Goal: Task Accomplishment & Management: Manage account settings

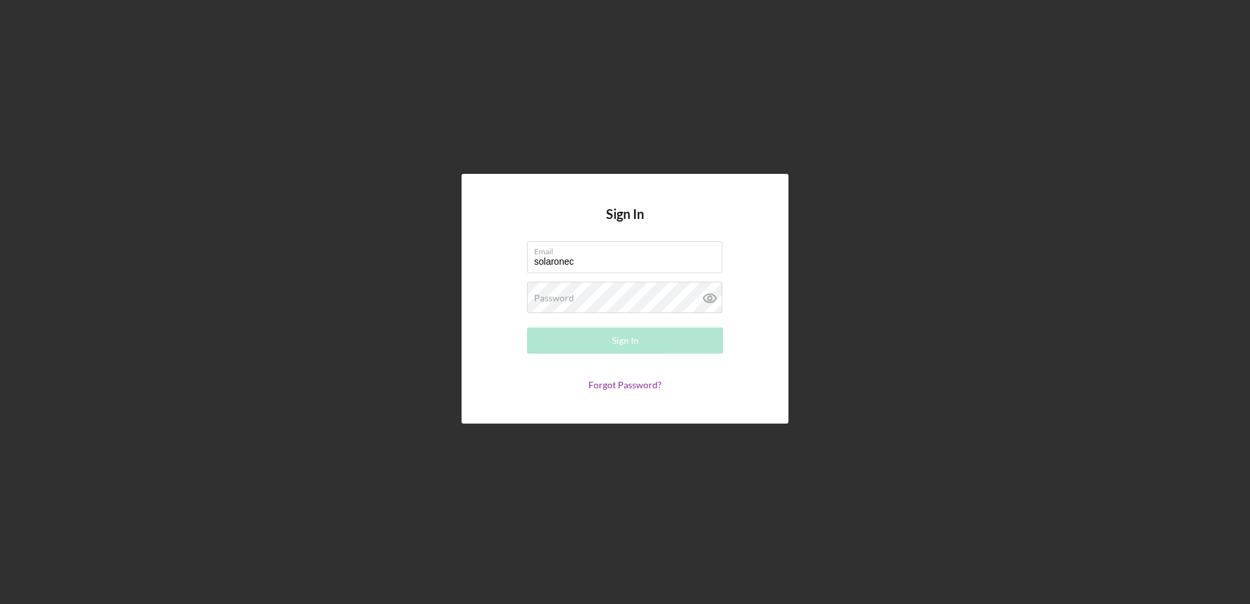
type input "[EMAIL_ADDRESS][DOMAIN_NAME]"
click at [629, 384] on link "Forgot Password?" at bounding box center [624, 384] width 73 height 11
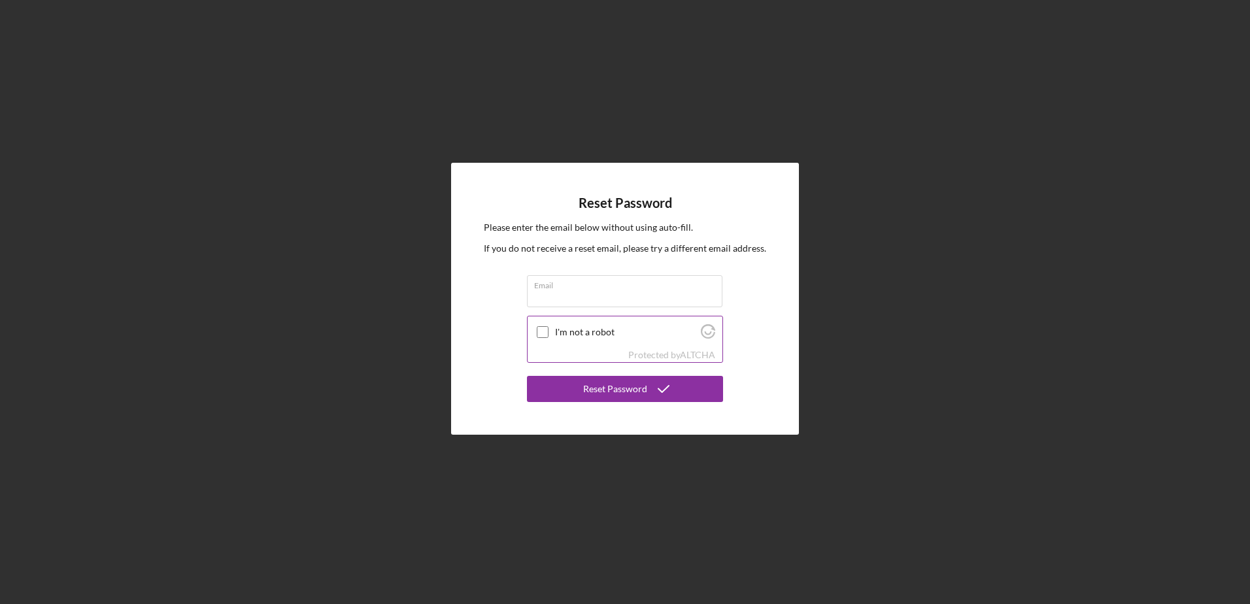
click at [545, 327] on div at bounding box center [543, 332] width 16 height 16
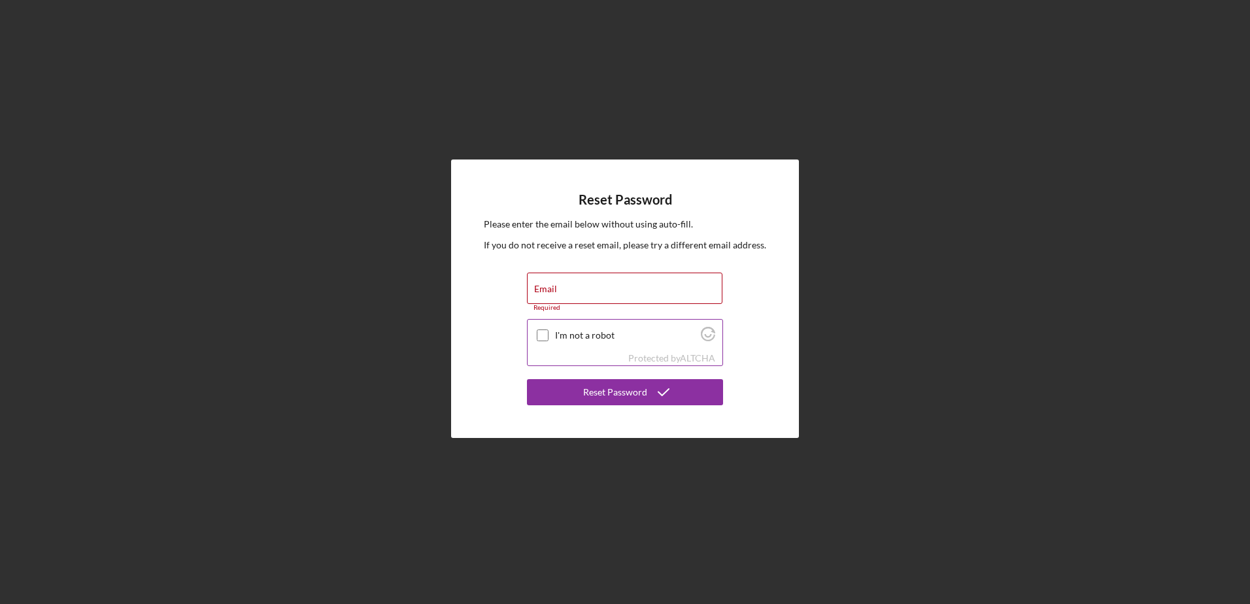
click at [547, 334] on input "I'm not a robot" at bounding box center [543, 335] width 12 height 12
checkbox input "true"
click at [621, 392] on div "Reset Password" at bounding box center [615, 392] width 64 height 26
click at [603, 286] on div "Email Required" at bounding box center [625, 292] width 196 height 39
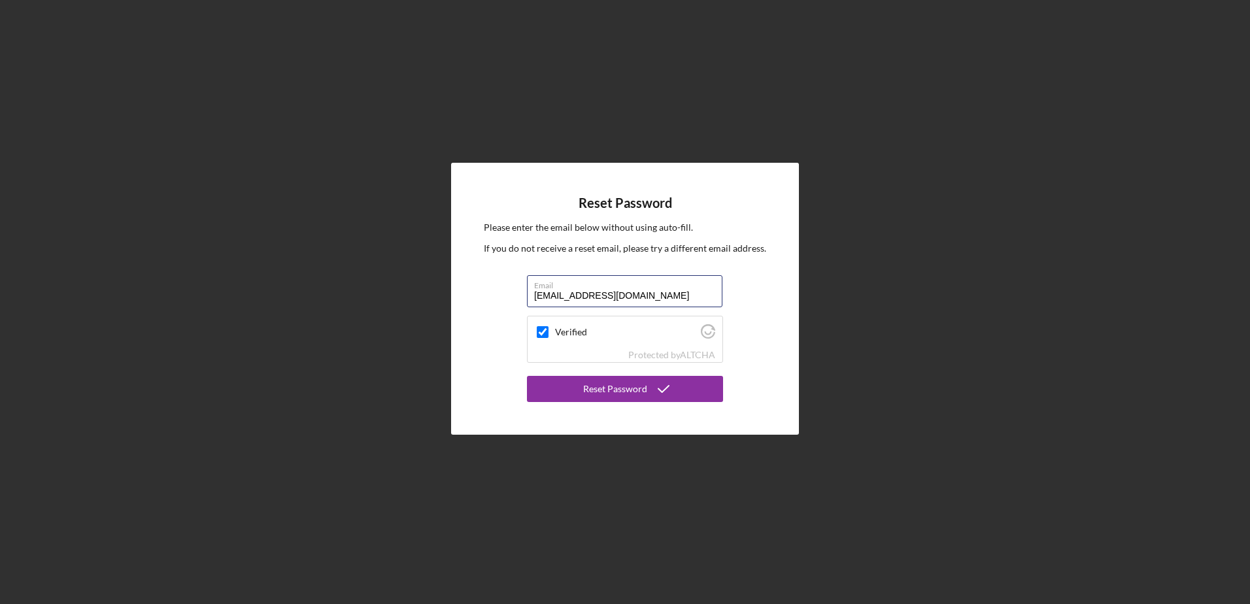
type input "solaronecp@gmail.com"
click at [527, 376] on button "Reset Password" at bounding box center [625, 389] width 196 height 26
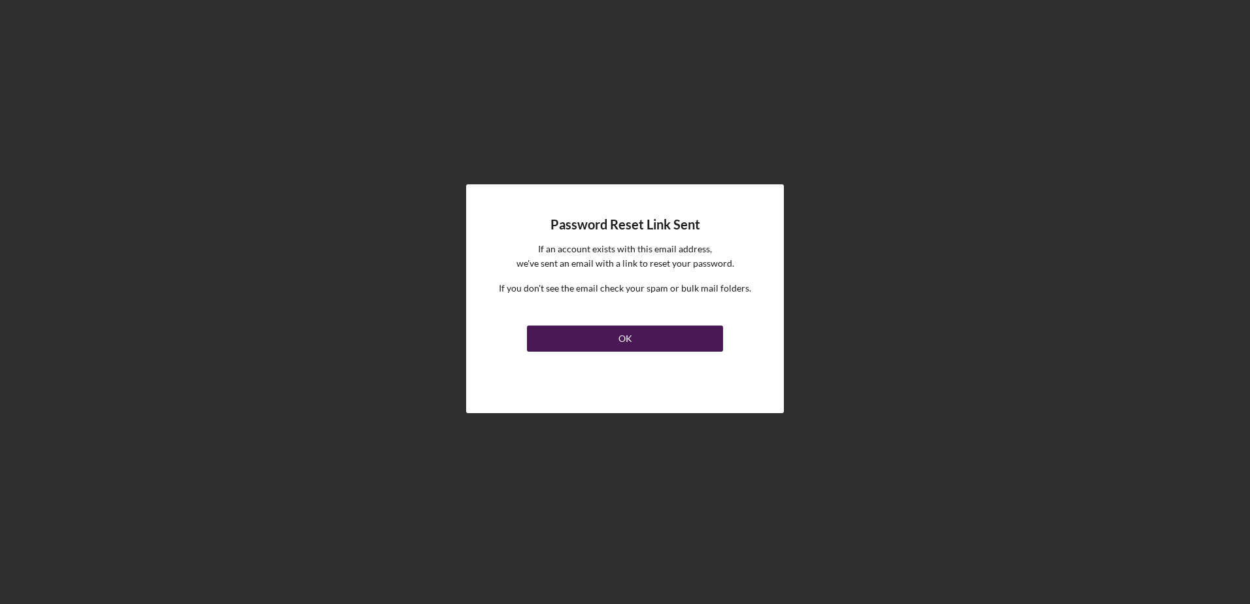
click at [611, 342] on button "OK" at bounding box center [625, 339] width 196 height 26
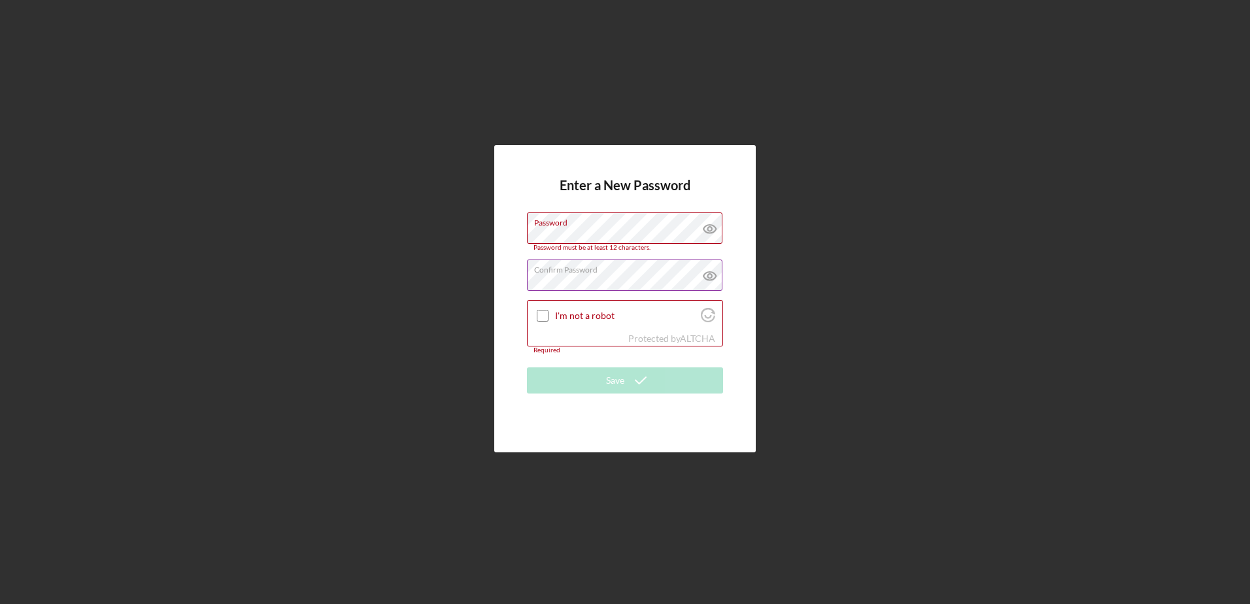
click at [643, 274] on div "Confirm Password Passwords do not match." at bounding box center [625, 275] width 196 height 33
click at [543, 315] on input "I'm not a robot" at bounding box center [543, 316] width 12 height 12
checkbox input "true"
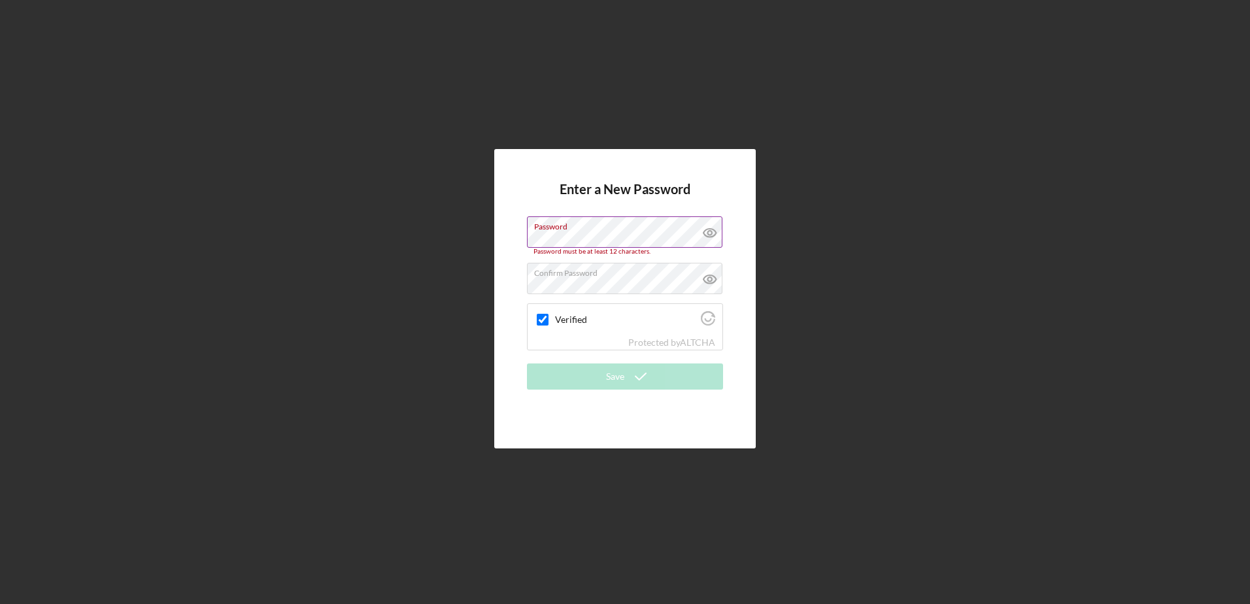
click at [667, 231] on label "Password" at bounding box center [628, 224] width 188 height 14
click at [1119, 269] on div "Enter a New Password Password Confirm Password Passwords do not match. Verified…" at bounding box center [625, 298] width 1237 height 597
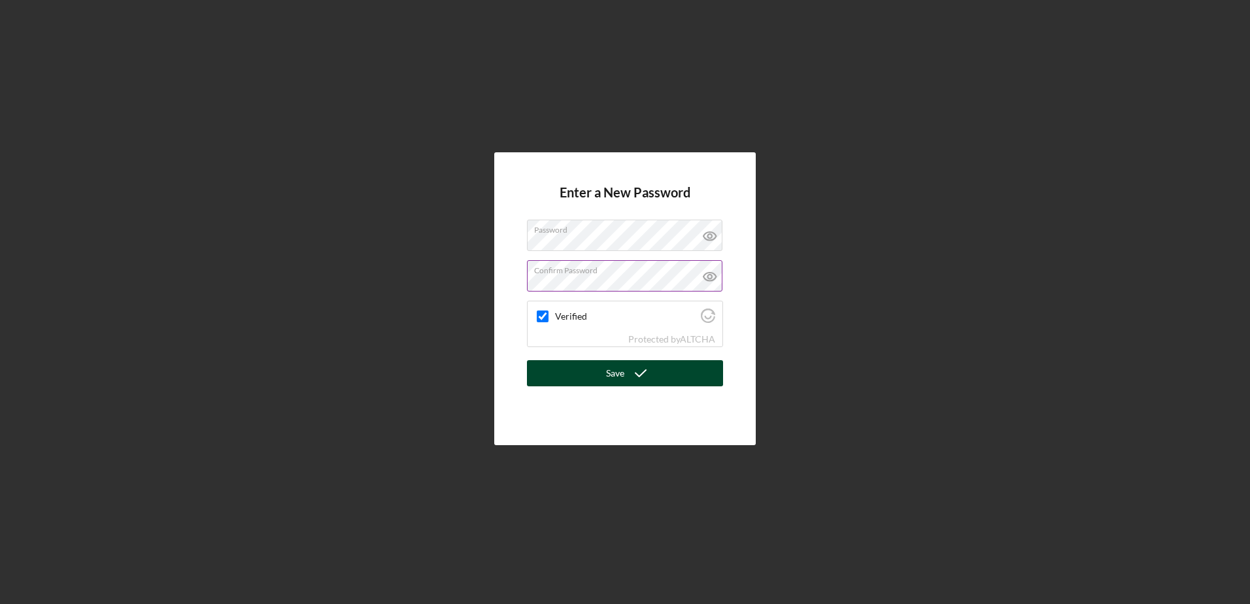
click at [605, 369] on button "Save" at bounding box center [625, 373] width 196 height 26
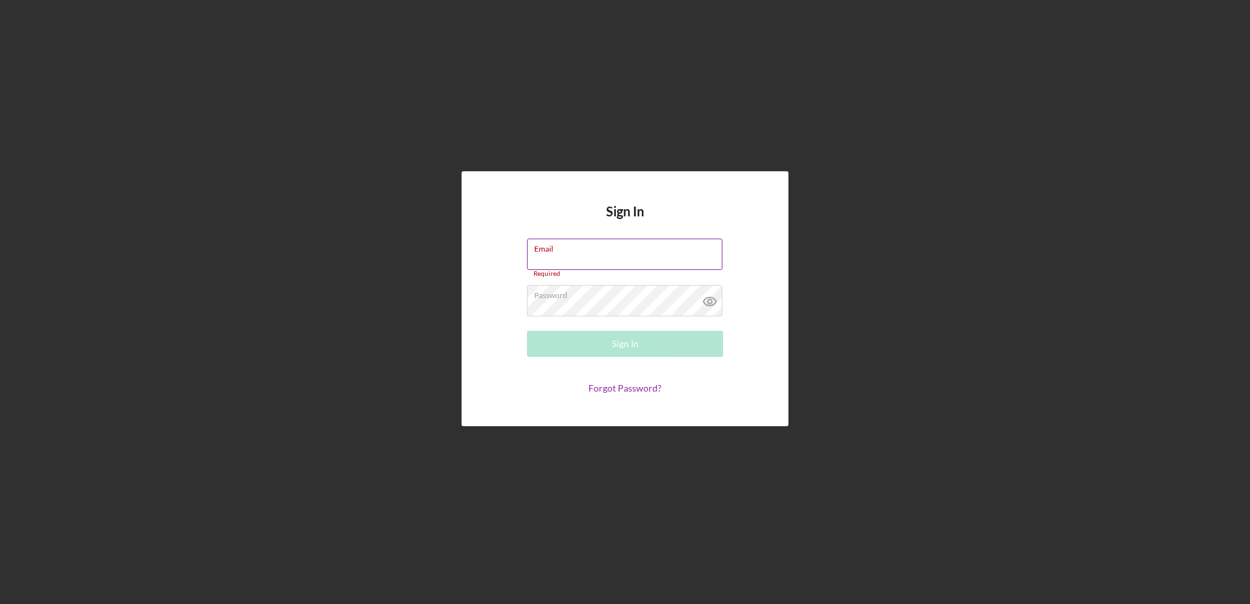
click at [646, 257] on input "Email" at bounding box center [624, 254] width 195 height 31
type input "b"
type input "B"
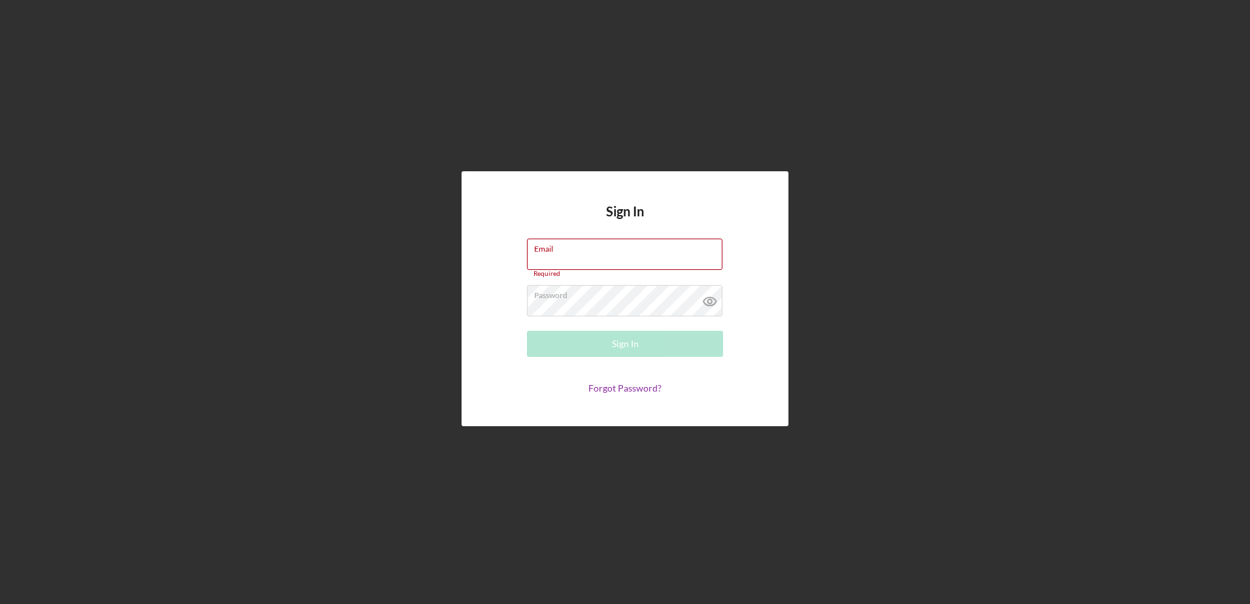
type input "b"
type input "Blackwell13$"
click at [626, 388] on link "Forgot Password?" at bounding box center [624, 387] width 73 height 11
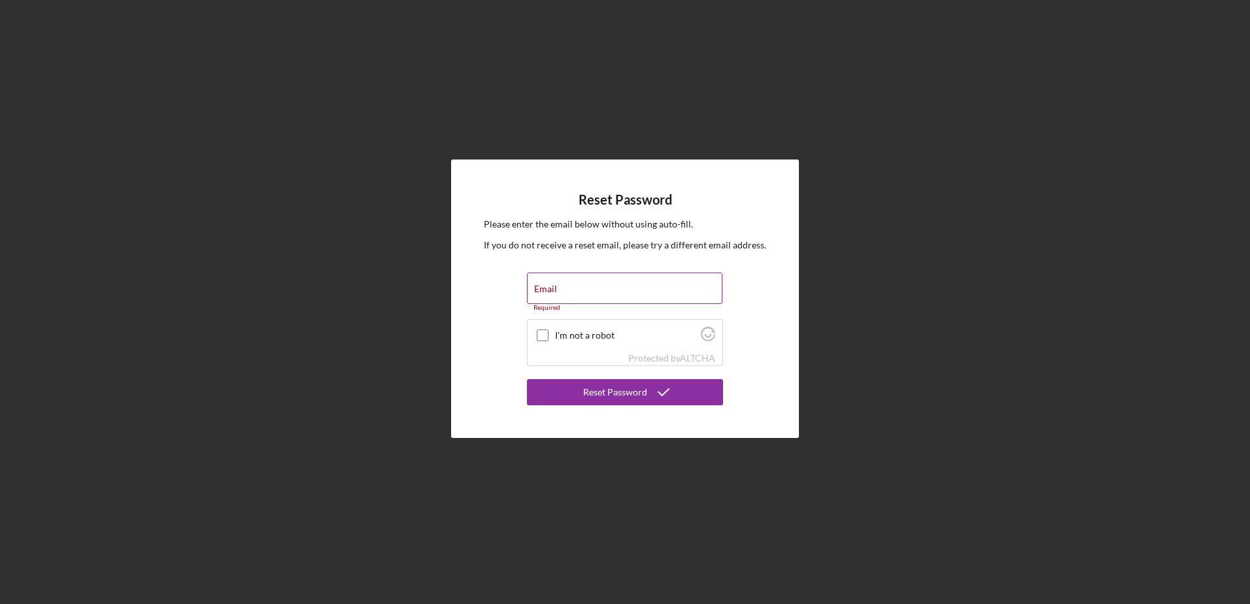
click at [662, 287] on div "Email Required" at bounding box center [625, 292] width 196 height 39
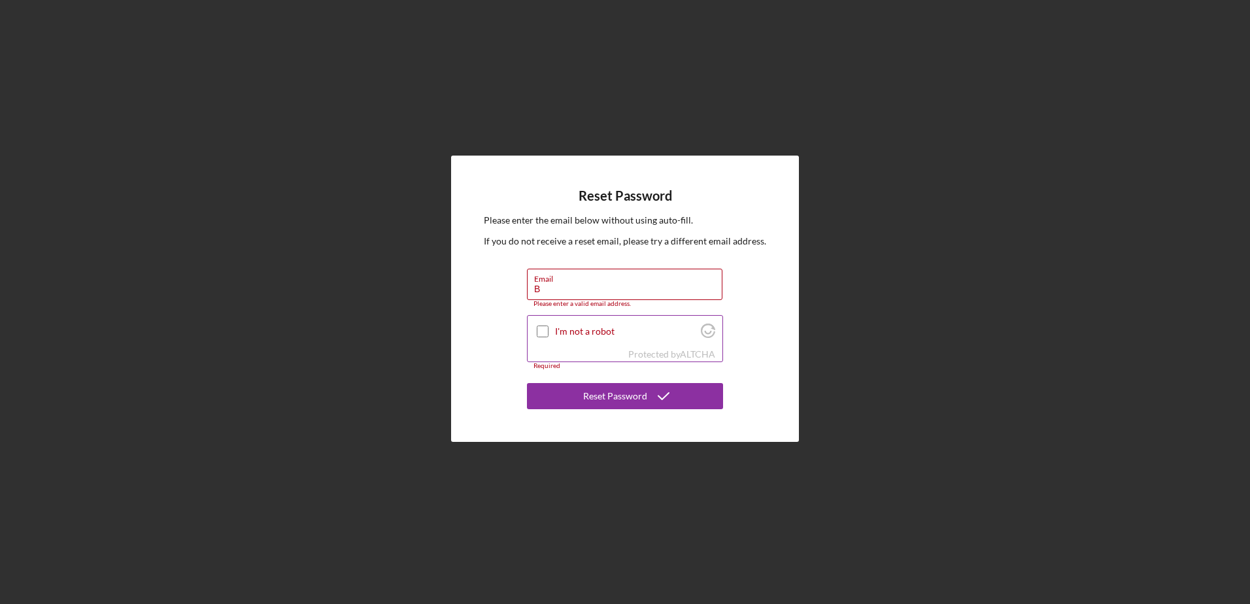
type input "B"
click at [537, 332] on input "I'm not a robot" at bounding box center [543, 332] width 12 height 12
checkbox input "true"
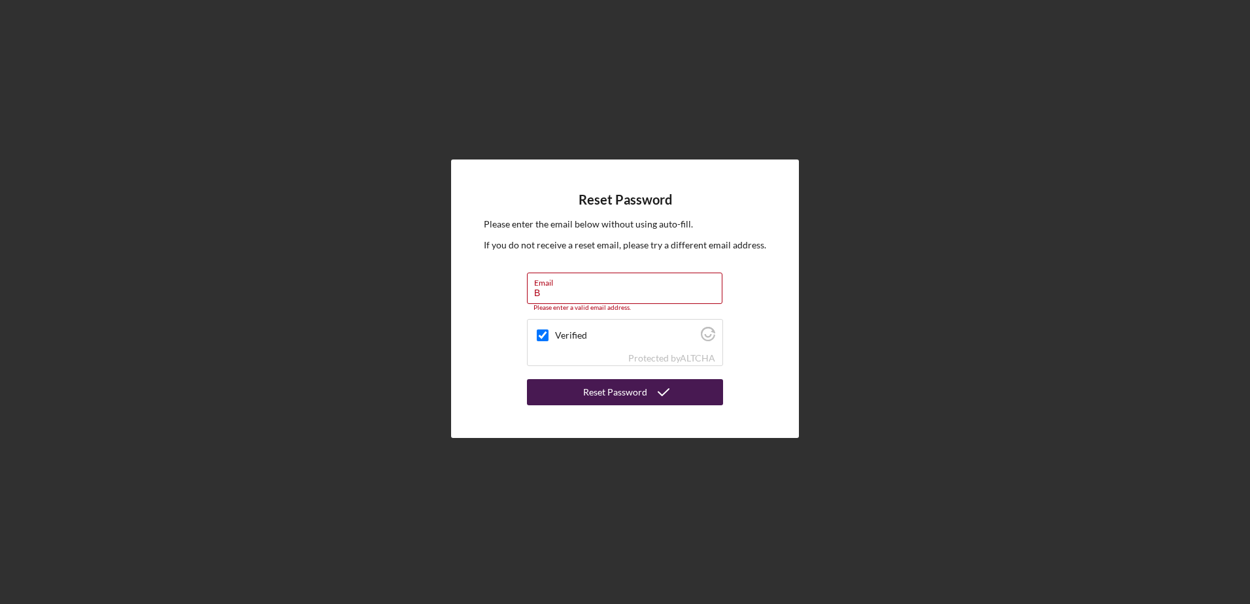
click at [614, 393] on div "Reset Password" at bounding box center [615, 392] width 64 height 26
click at [545, 296] on input "B" at bounding box center [624, 288] width 195 height 31
click at [600, 388] on div "Reset Password" at bounding box center [615, 392] width 64 height 26
click at [614, 291] on input "Blackwell13$" at bounding box center [624, 288] width 195 height 31
type input "B"
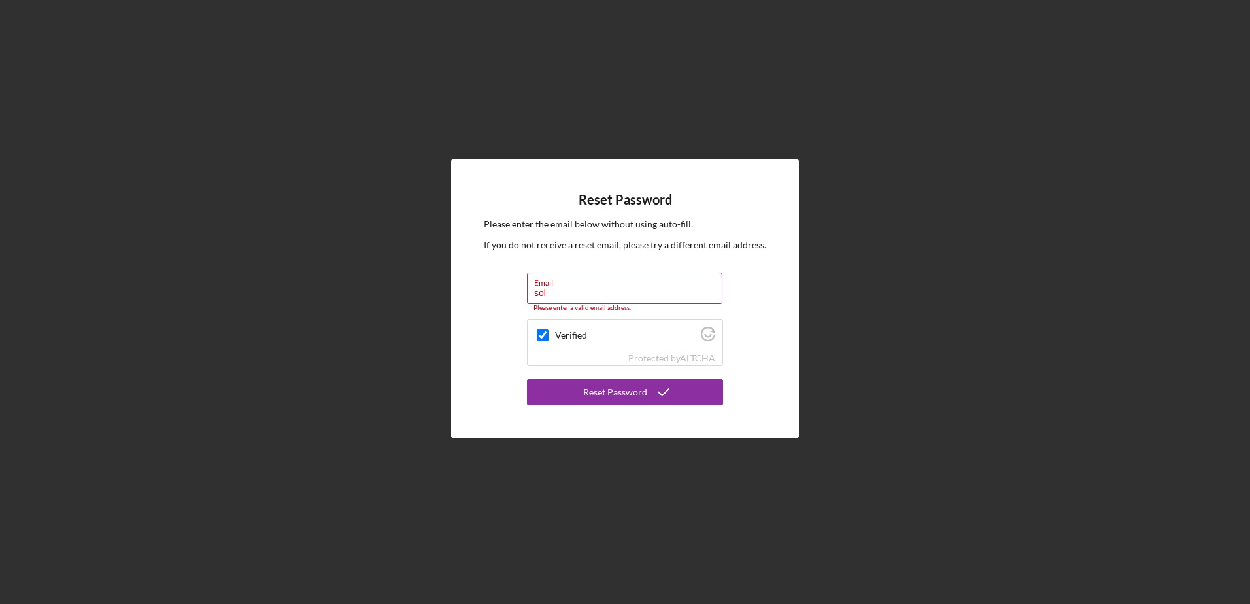
type input "solaronecp@gmail.com"
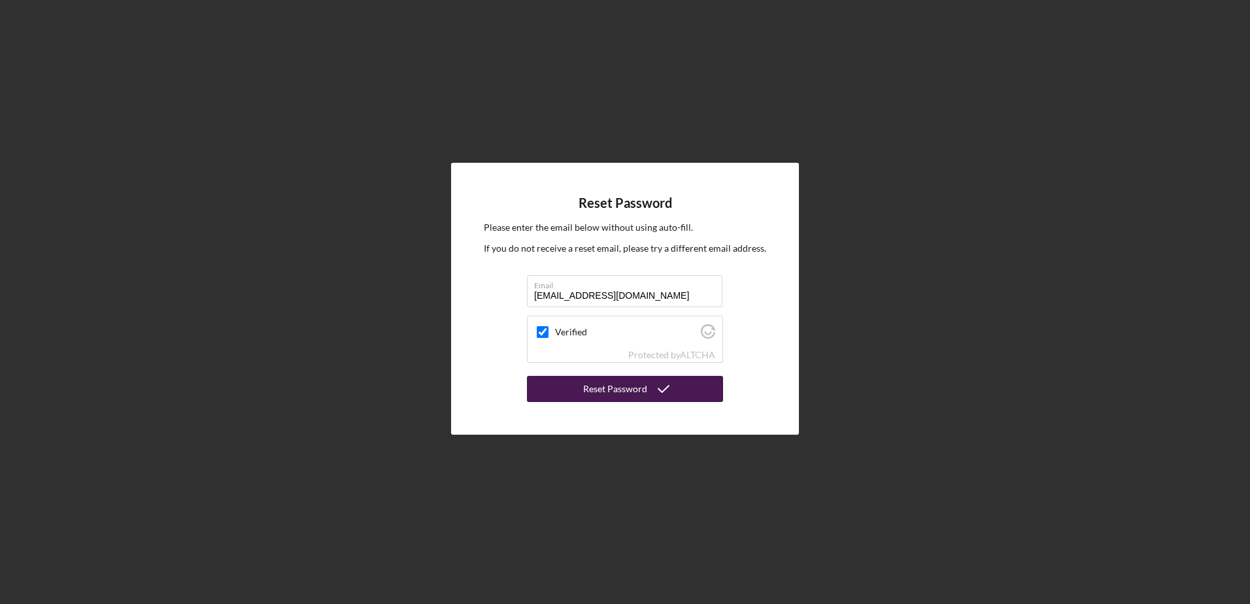
click at [592, 384] on div "Reset Password" at bounding box center [615, 389] width 64 height 26
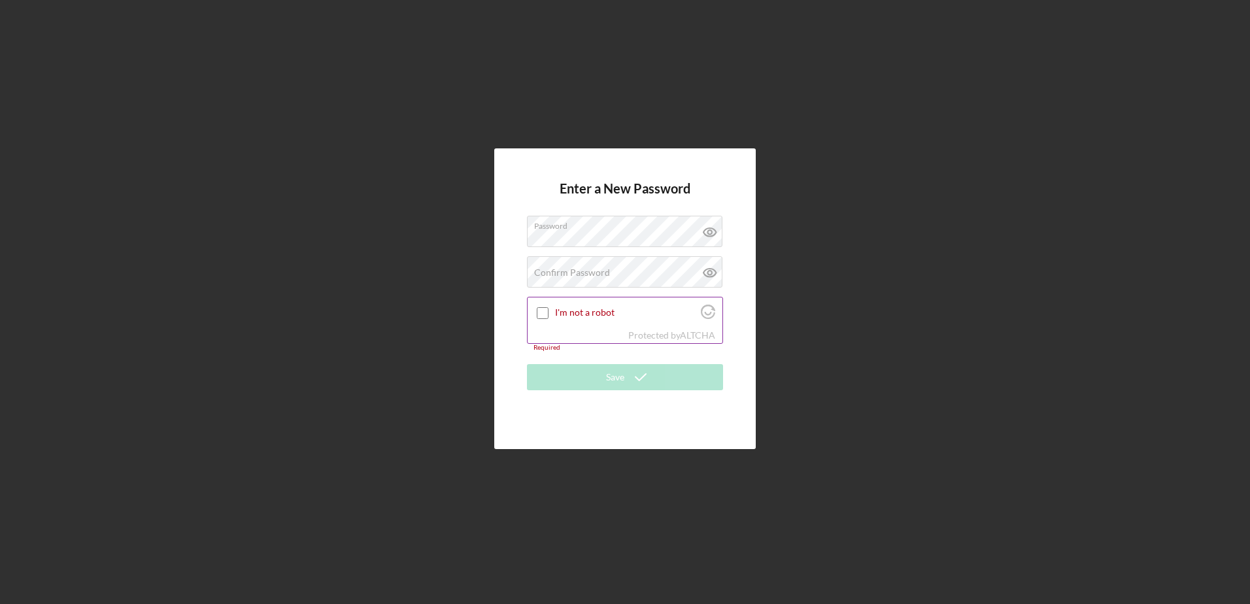
click at [539, 313] on input "I'm not a robot" at bounding box center [543, 313] width 12 height 12
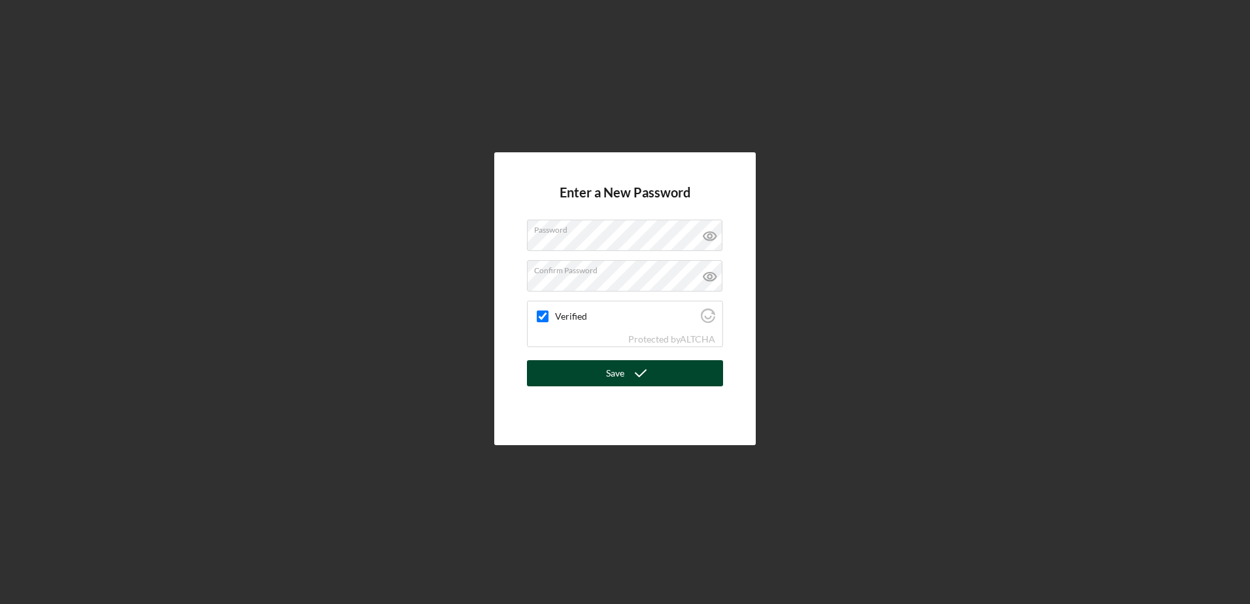
click at [621, 373] on div "Save" at bounding box center [615, 373] width 18 height 26
checkbox input "true"
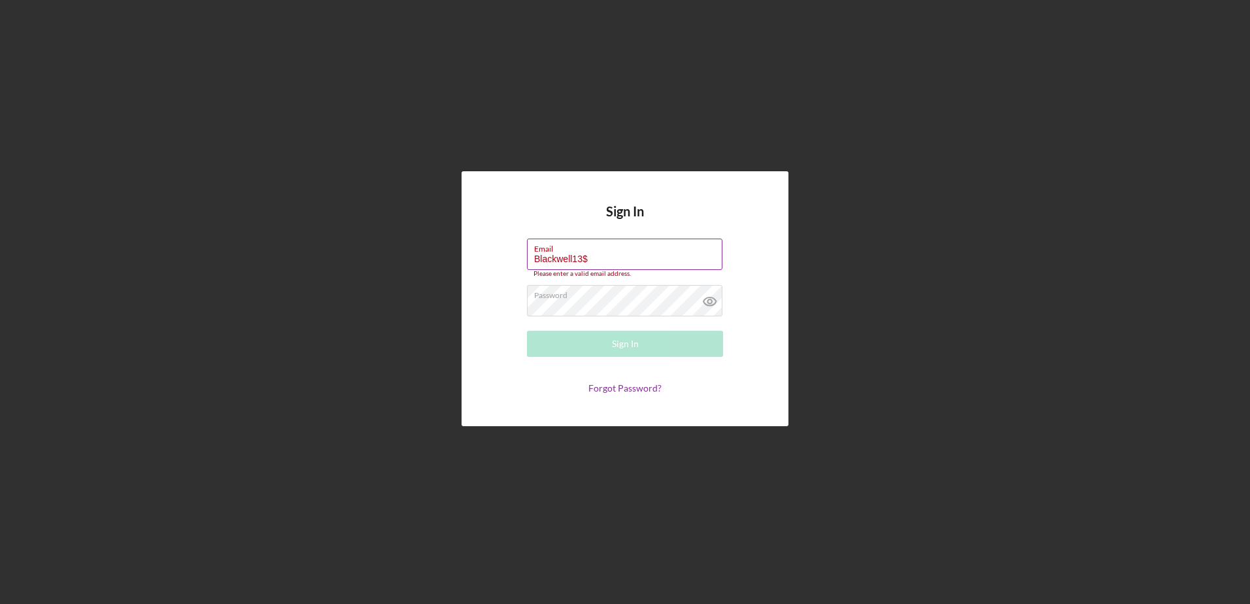
click at [642, 268] on input "Blackwell13$" at bounding box center [624, 254] width 195 height 31
type input "B"
type input "solaronecp@gmail.com"
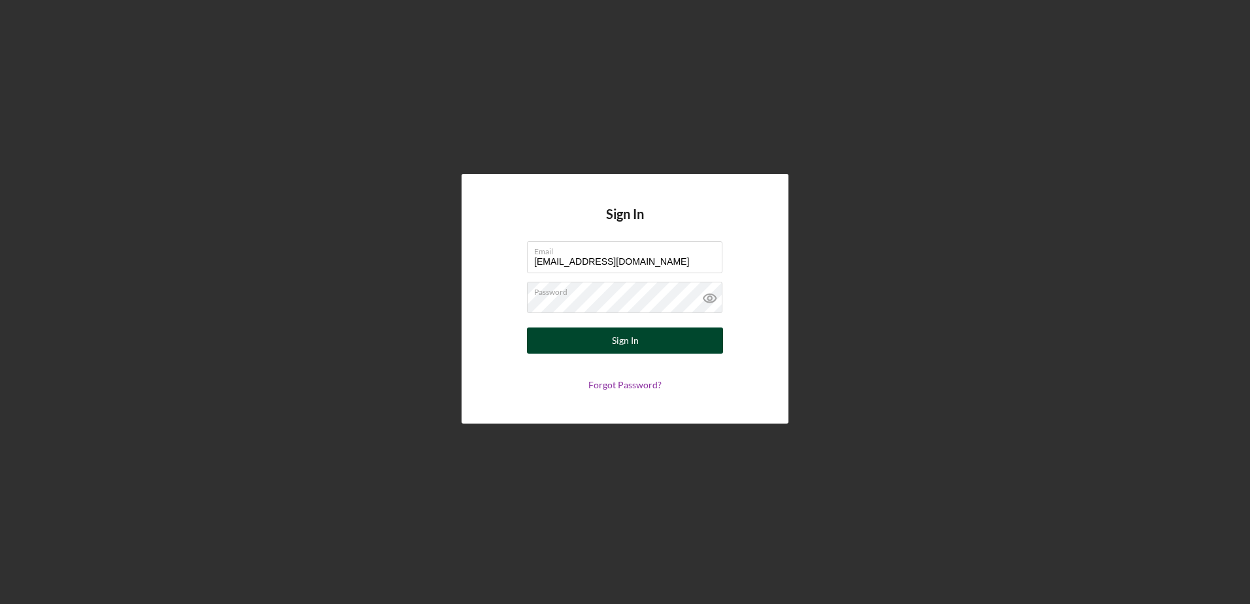
click at [622, 341] on div "Sign In" at bounding box center [625, 340] width 27 height 26
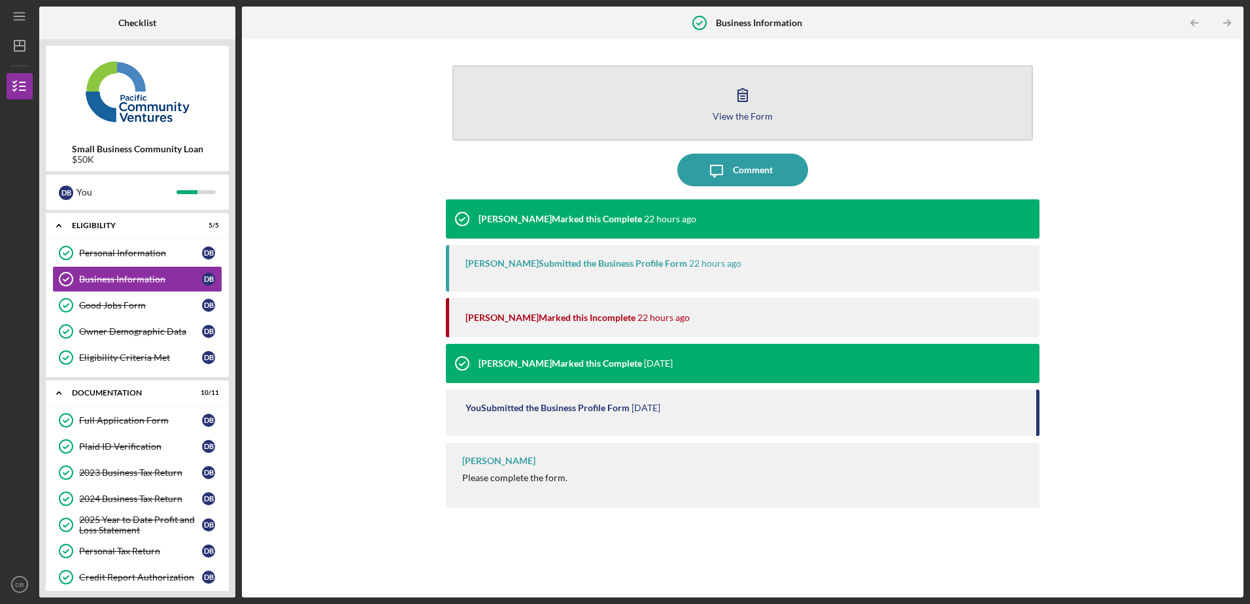
click at [743, 94] on icon "button" at bounding box center [742, 95] width 9 height 12
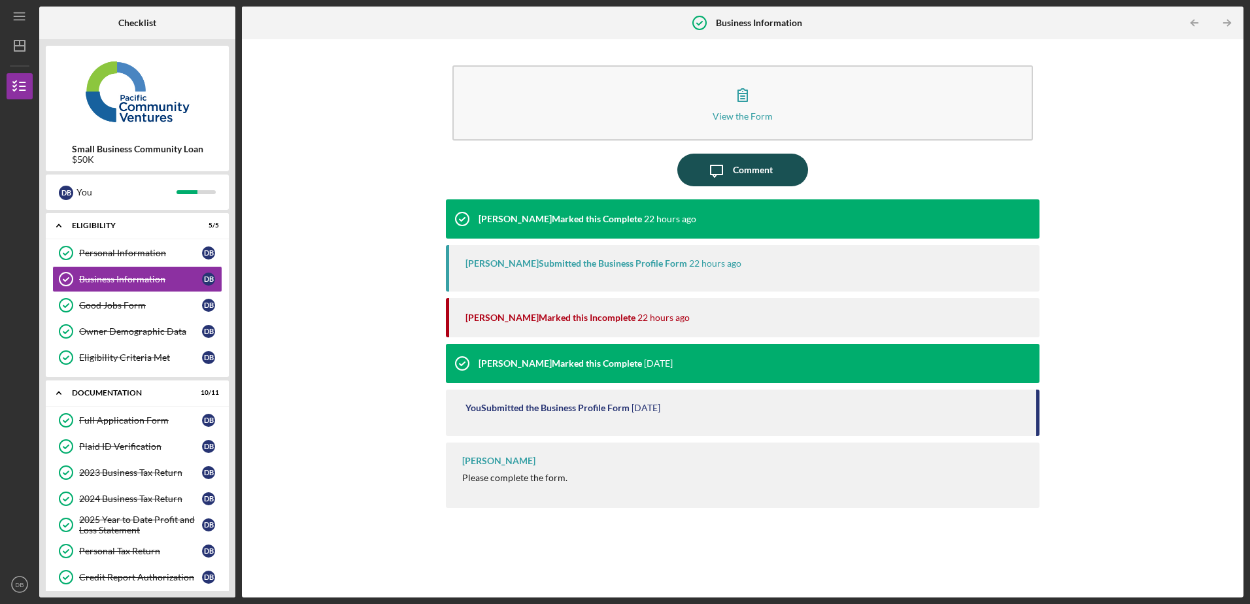
click at [733, 169] on div "Comment" at bounding box center [753, 170] width 40 height 33
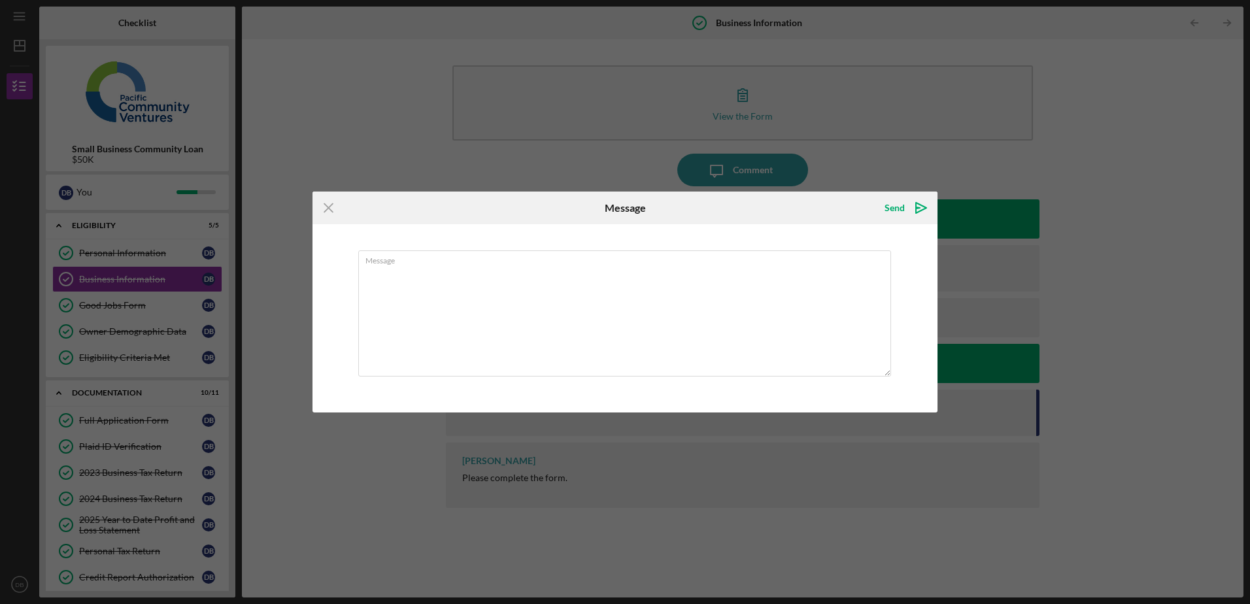
click at [264, 124] on div "Icon/Menu Close Message Send Icon/icon-invite-send Message Cancel Send Icon/ico…" at bounding box center [625, 302] width 1250 height 604
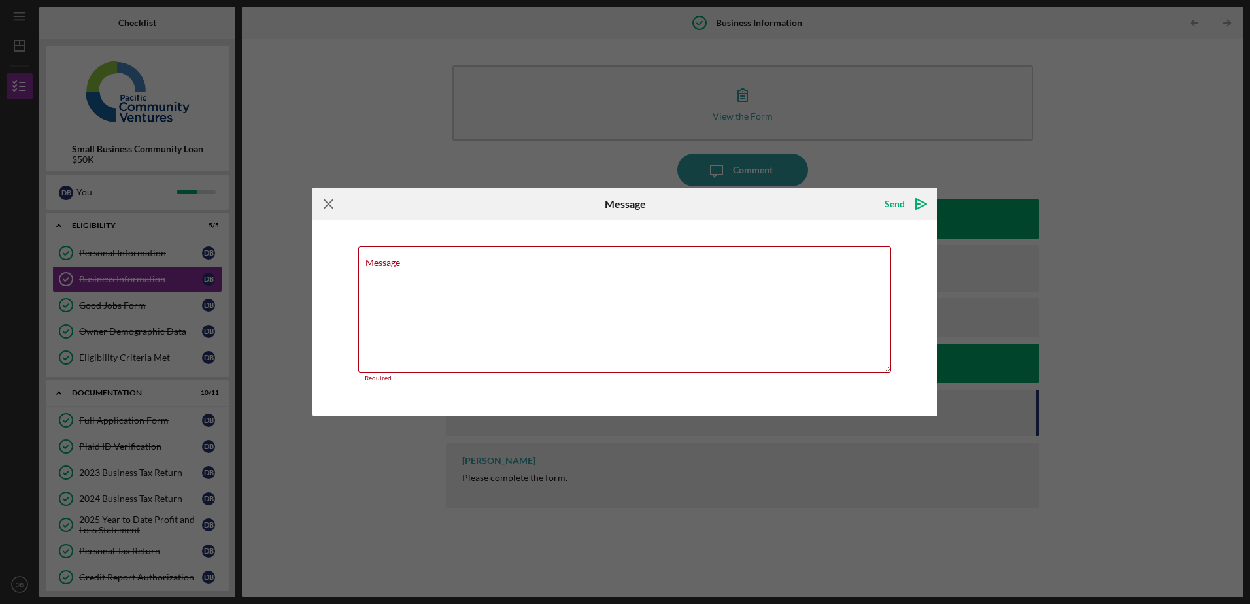
click at [329, 199] on icon "Icon/Menu Close" at bounding box center [328, 204] width 33 height 33
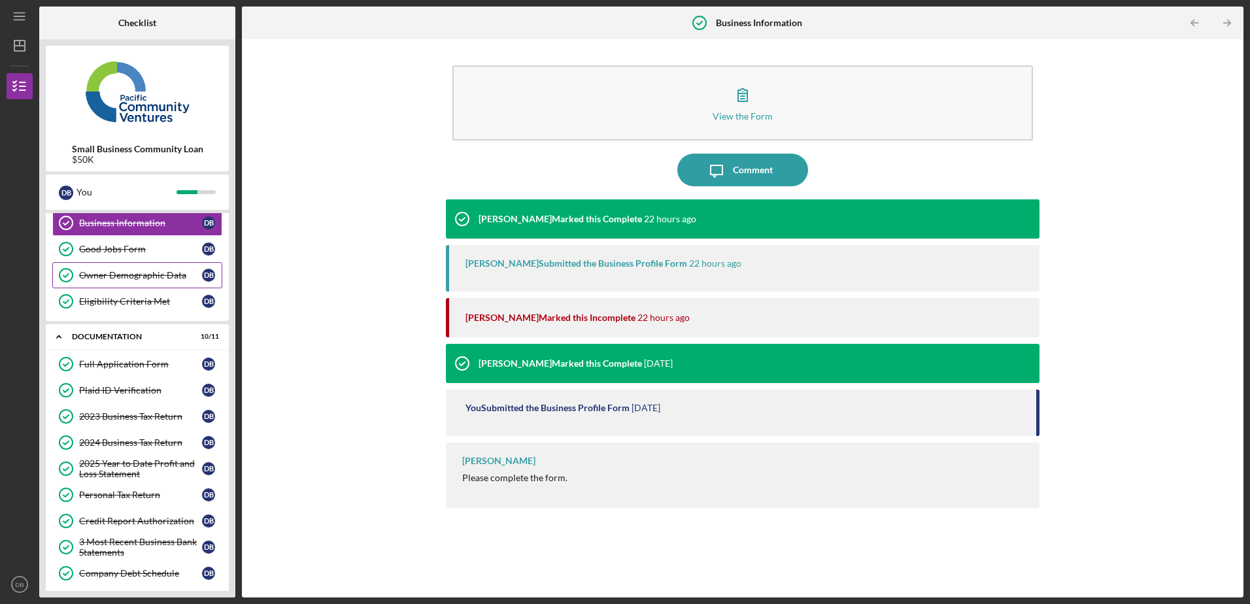
scroll to position [176, 0]
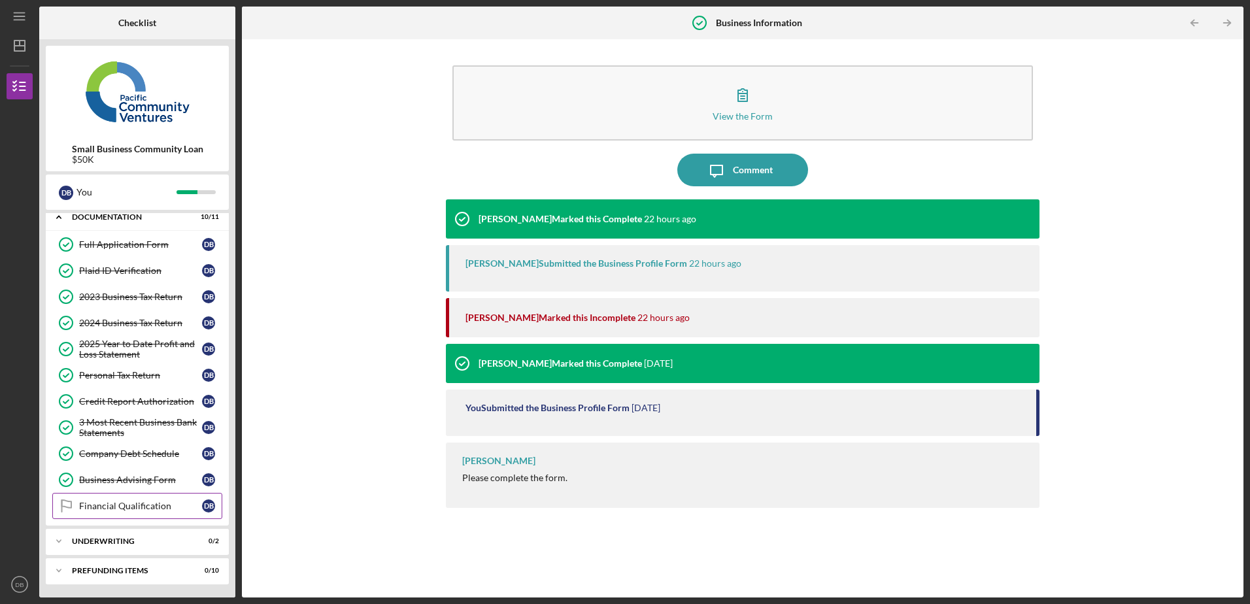
click at [148, 507] on div "Financial Qualification" at bounding box center [140, 506] width 123 height 10
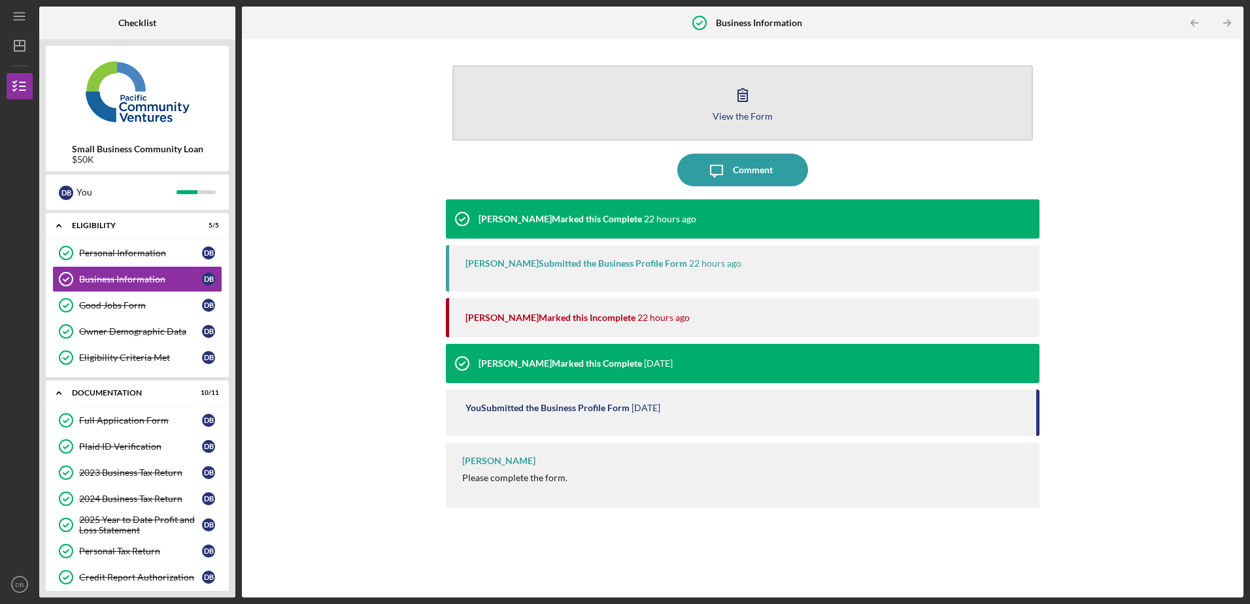
click at [742, 93] on icon "button" at bounding box center [742, 95] width 9 height 12
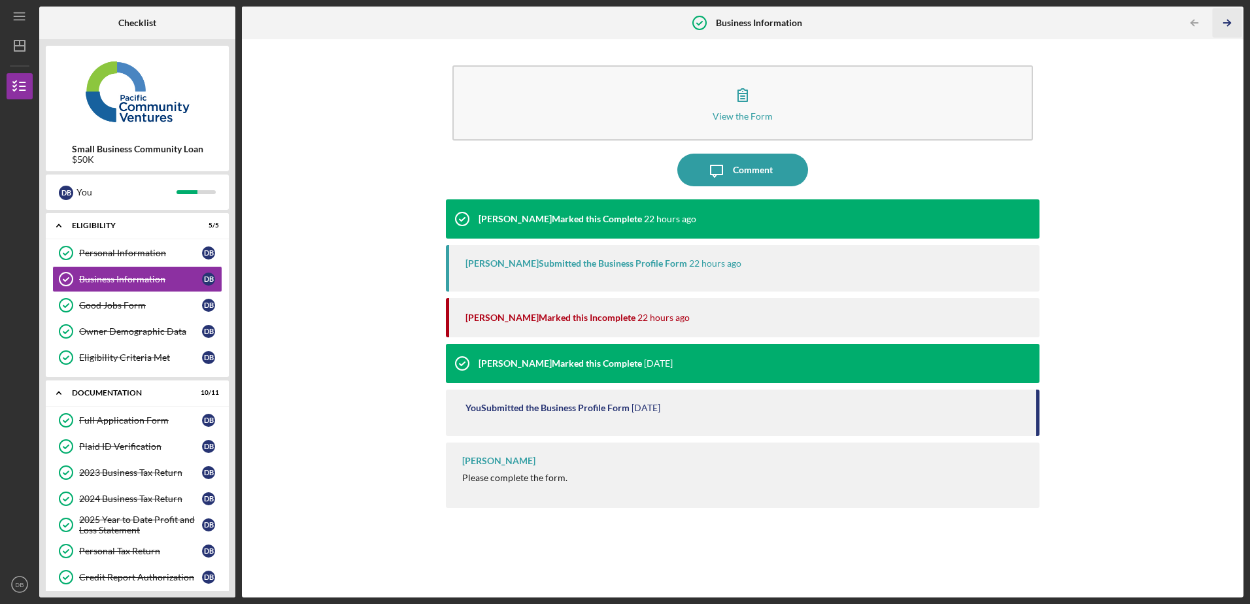
click at [1224, 17] on icon "Icon/Table Pagination Arrow" at bounding box center [1227, 22] width 29 height 29
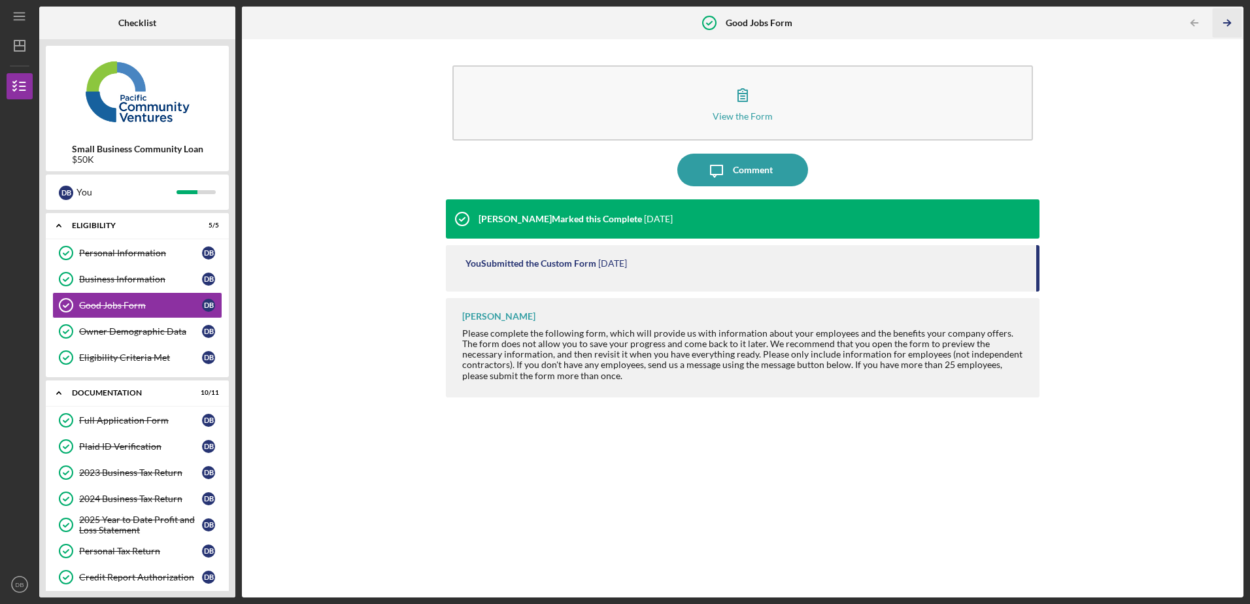
click at [1227, 20] on polyline "button" at bounding box center [1228, 23] width 3 height 6
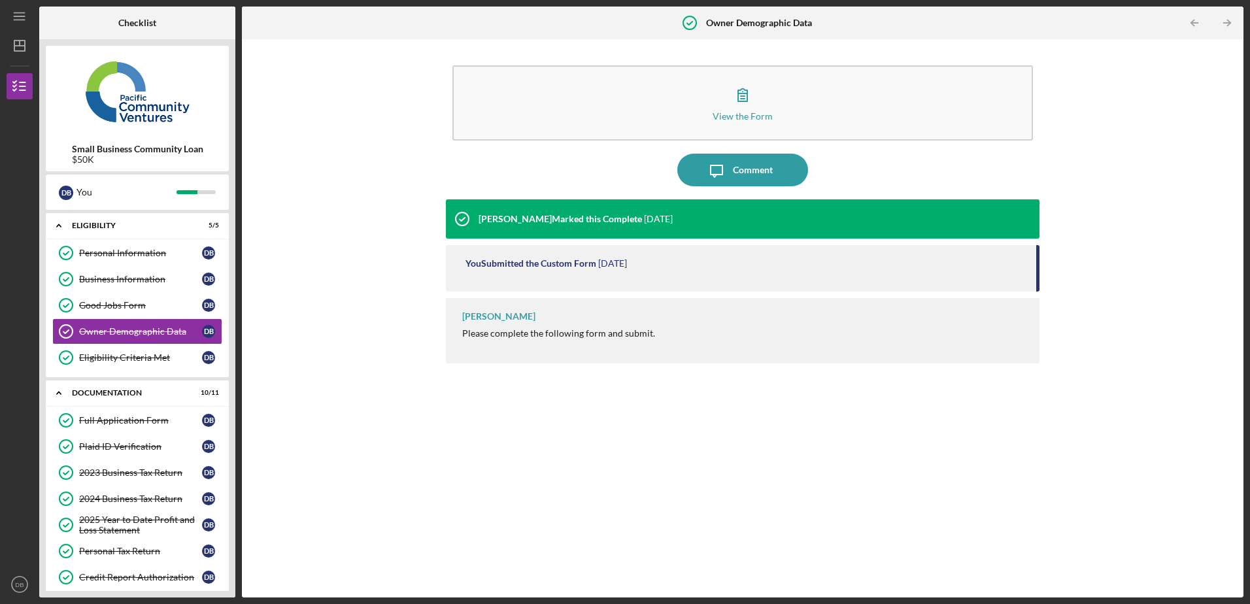
click at [1227, 20] on polyline "button" at bounding box center [1228, 23] width 3 height 6
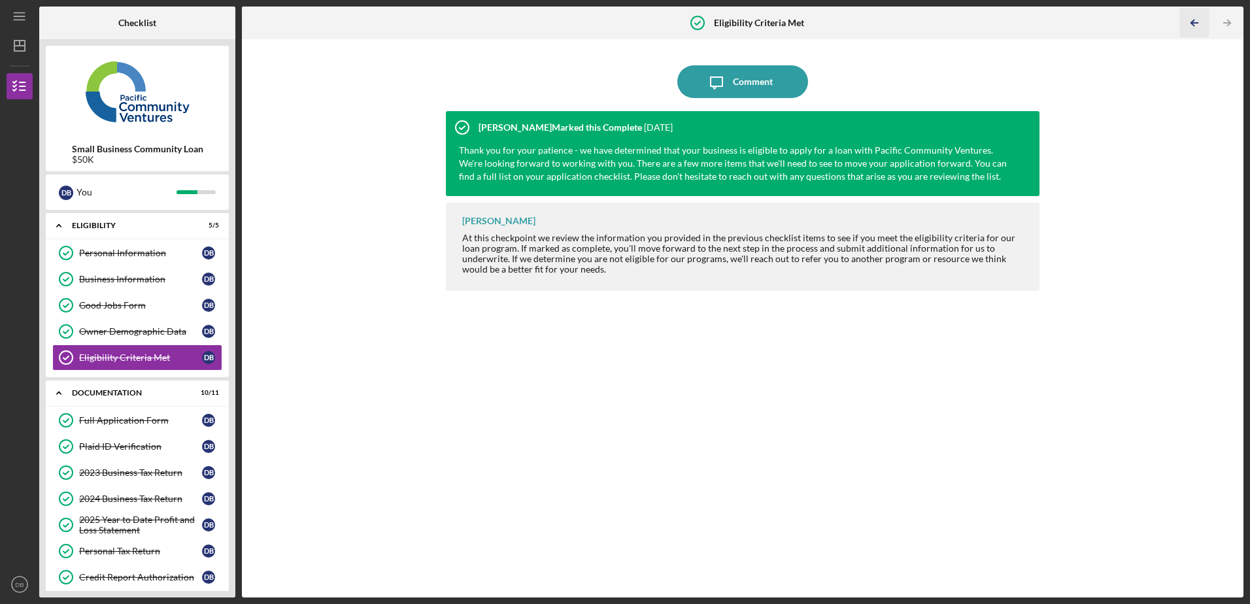
click at [1194, 20] on polyline "button" at bounding box center [1192, 23] width 3 height 6
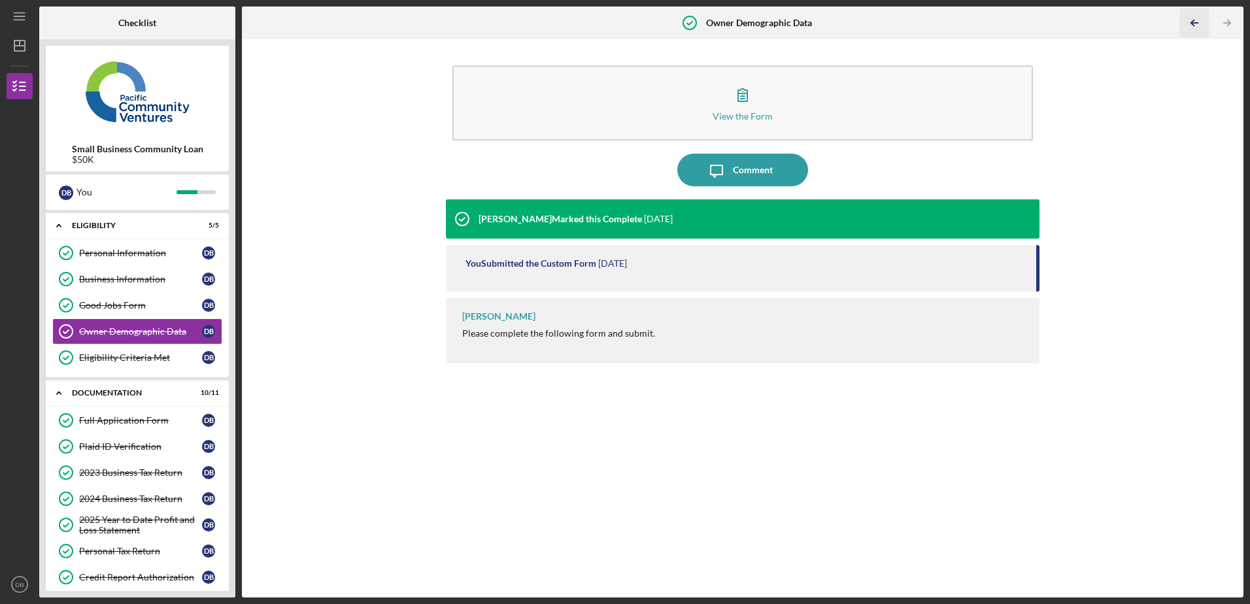
click at [1194, 20] on polyline "button" at bounding box center [1192, 23] width 3 height 6
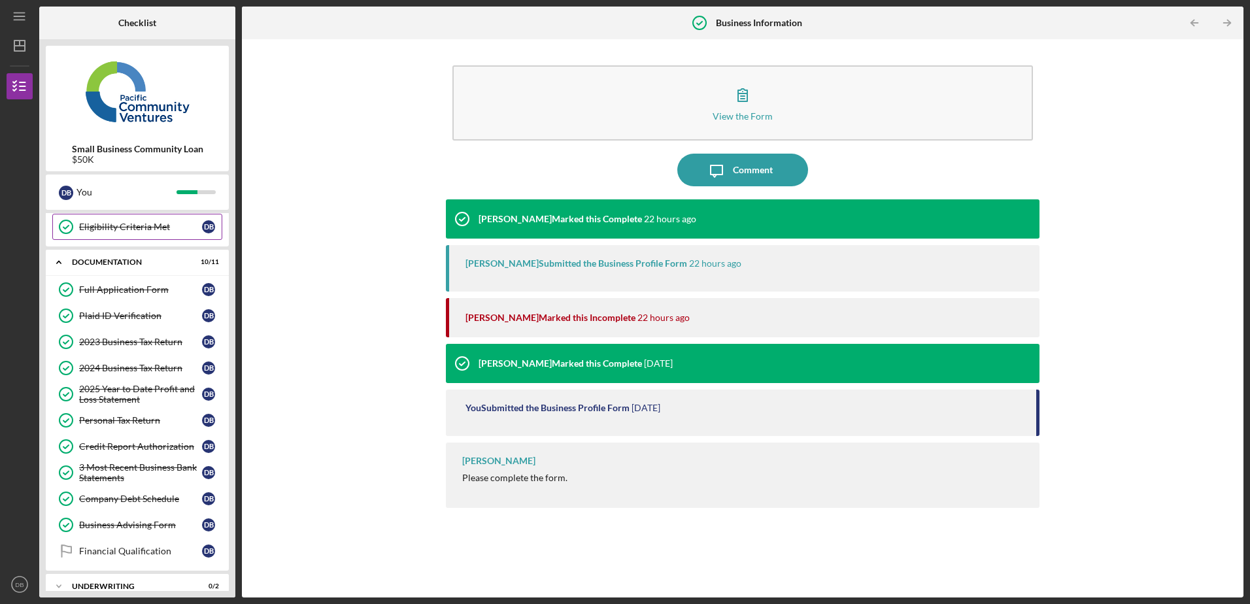
scroll to position [176, 0]
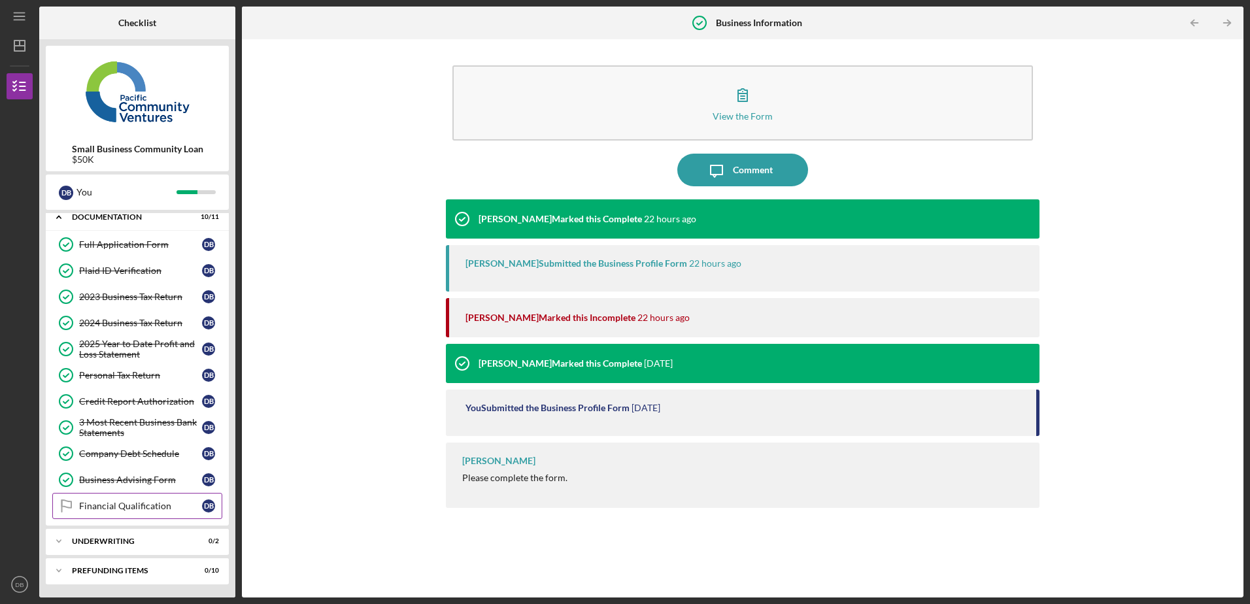
click at [86, 502] on div "Financial Qualification" at bounding box center [140, 506] width 123 height 10
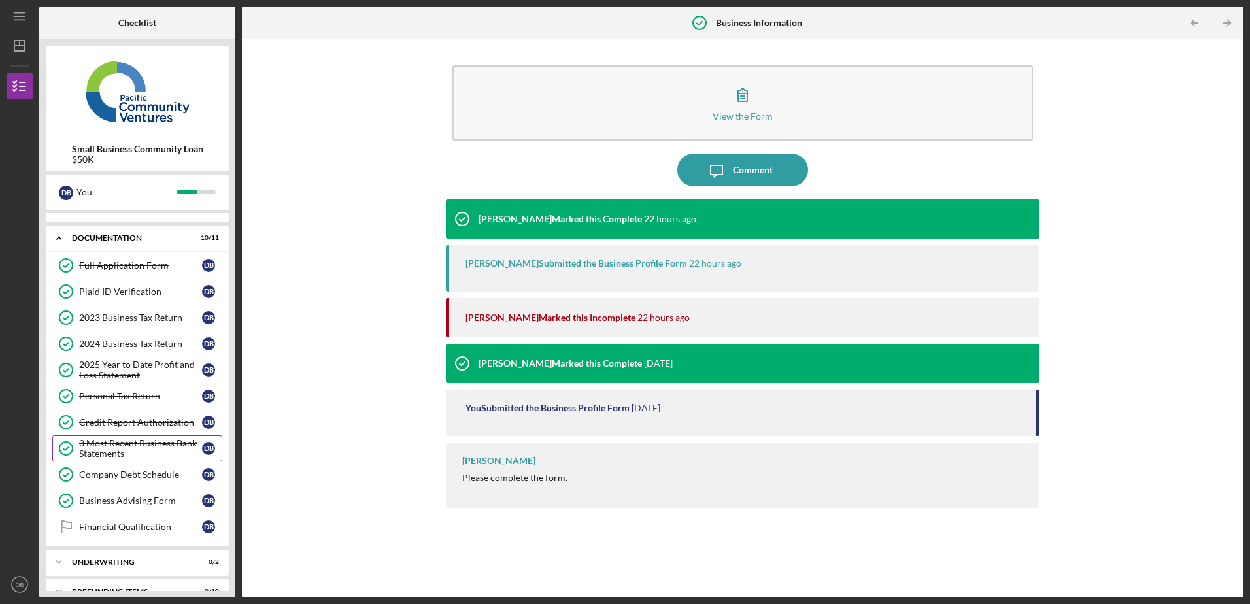
scroll to position [176, 0]
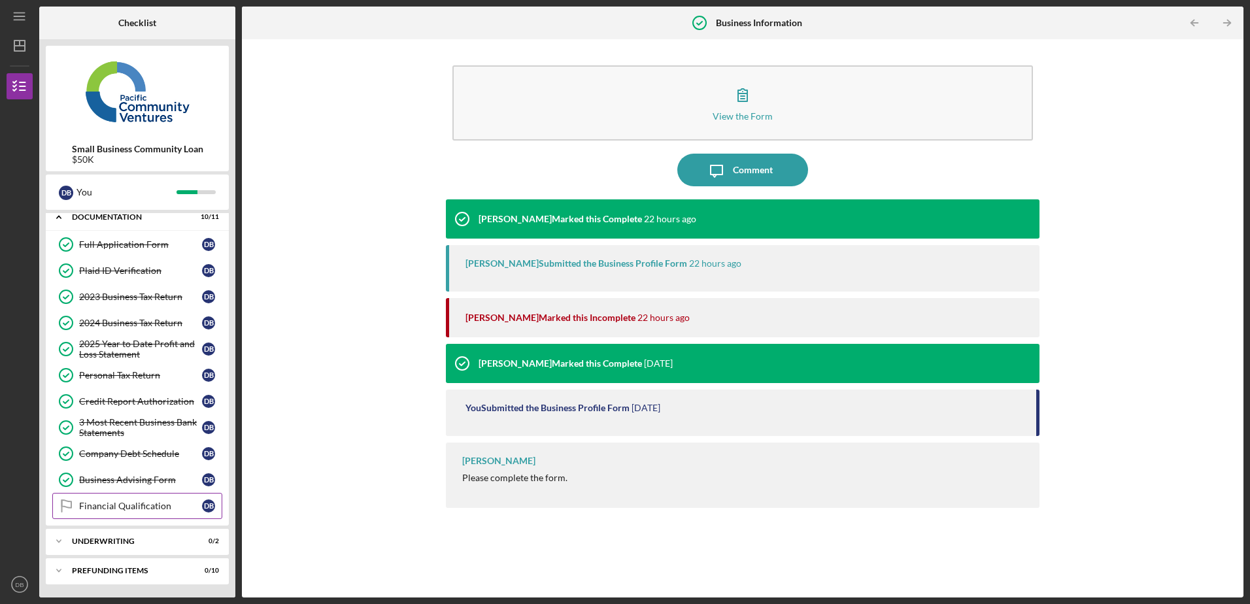
click at [138, 503] on div "Financial Qualification" at bounding box center [140, 506] width 123 height 10
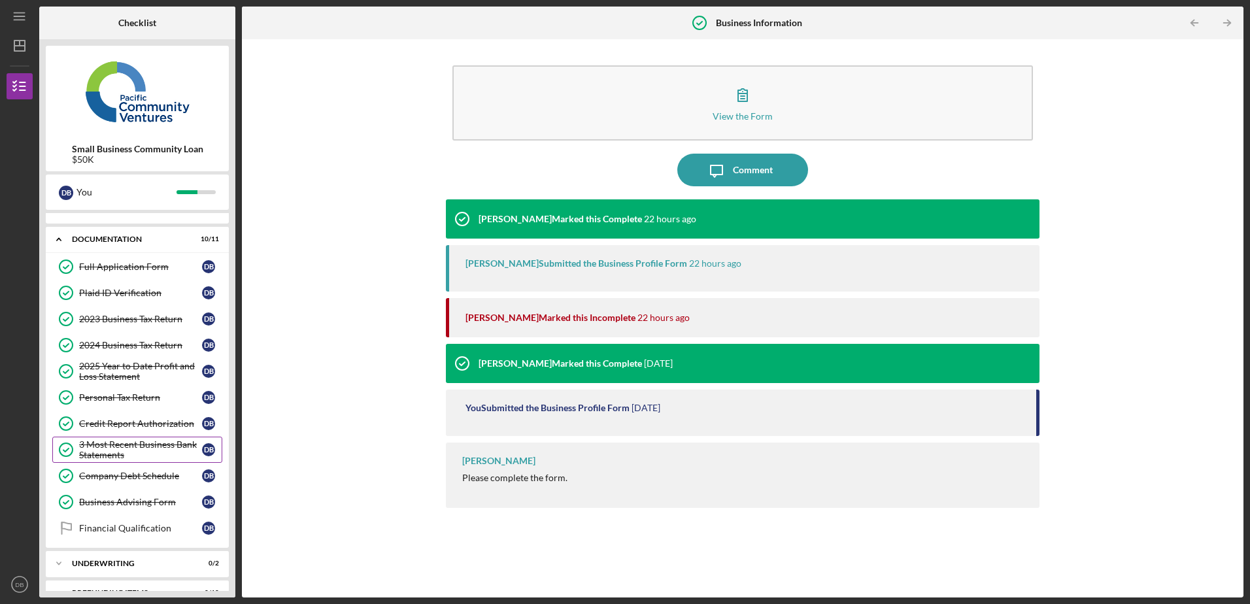
scroll to position [176, 0]
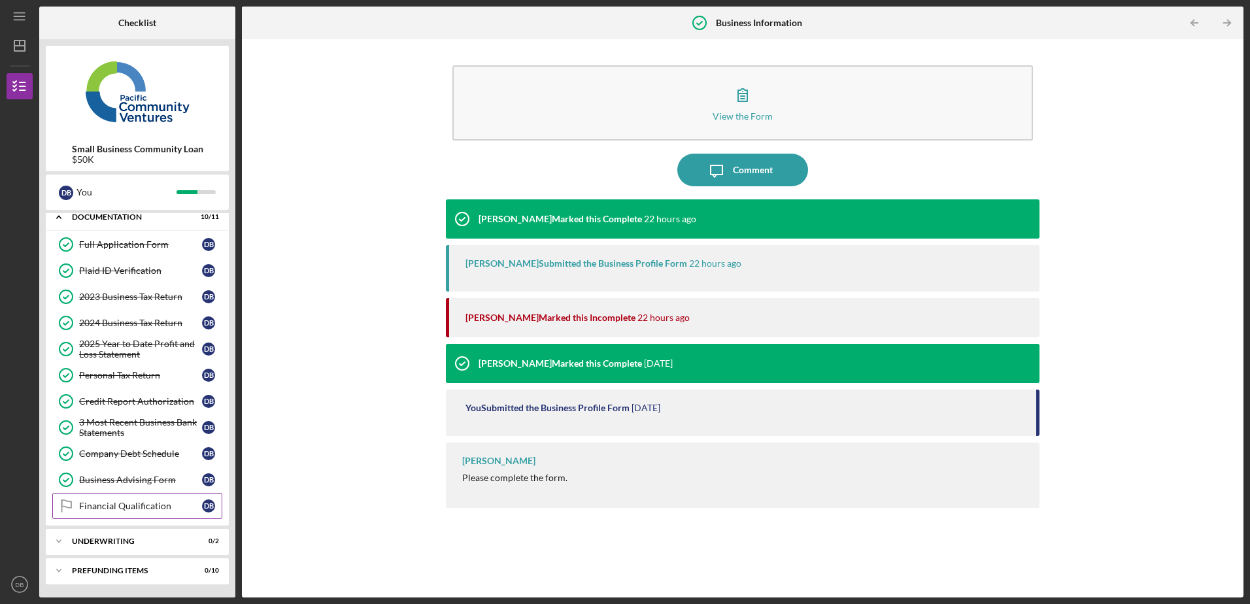
click at [141, 509] on div "Financial Qualification" at bounding box center [140, 506] width 123 height 10
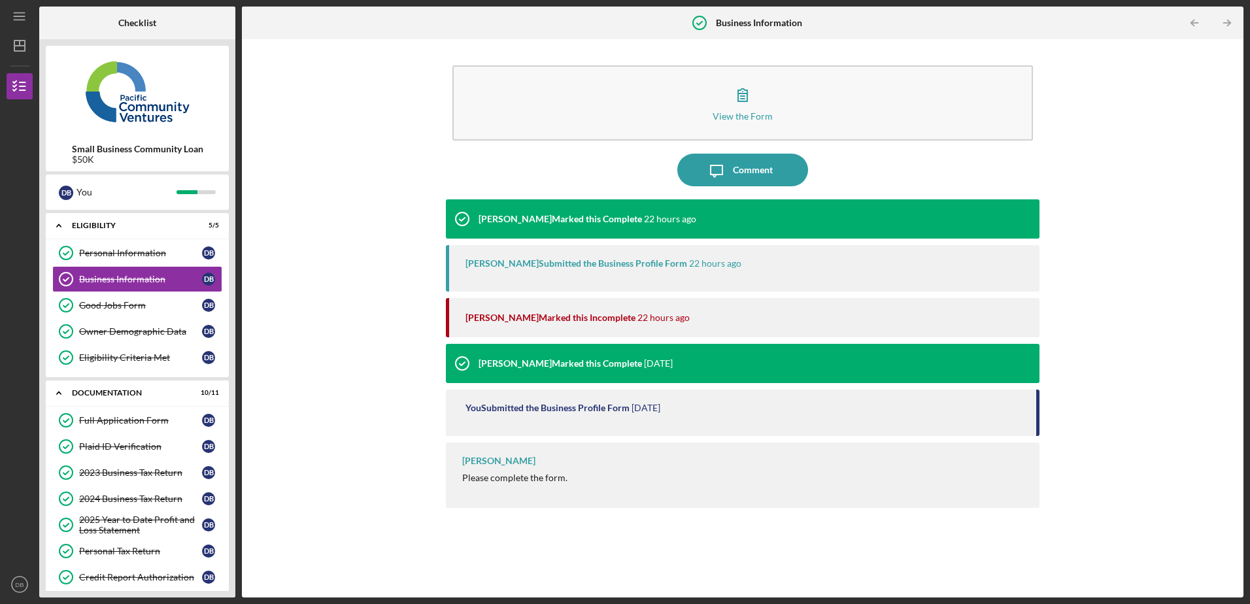
click at [289, 394] on div "View the Form Form Icon/Message Comment [PERSON_NAME] Marked this Complete 22 h…" at bounding box center [742, 318] width 988 height 545
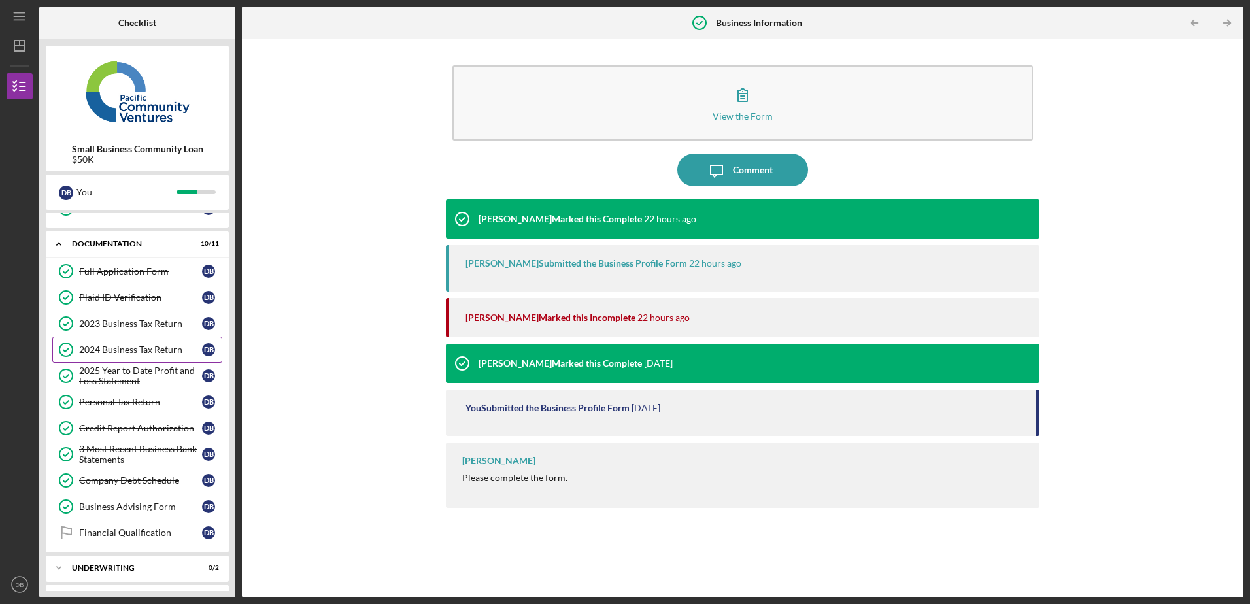
scroll to position [176, 0]
